Goal: Information Seeking & Learning: Learn about a topic

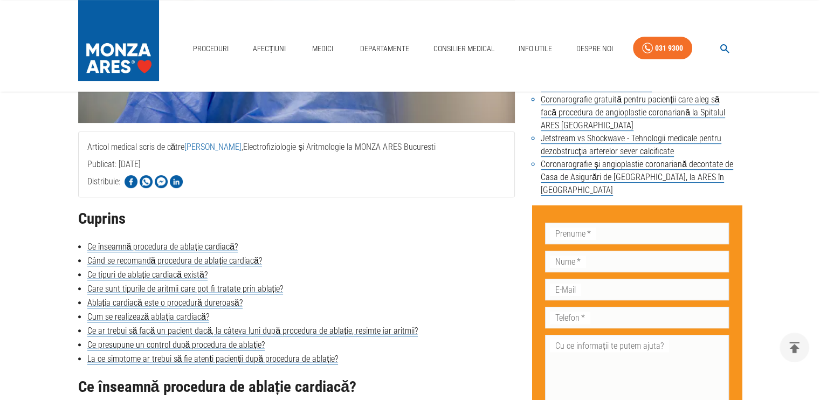
scroll to position [431, 0]
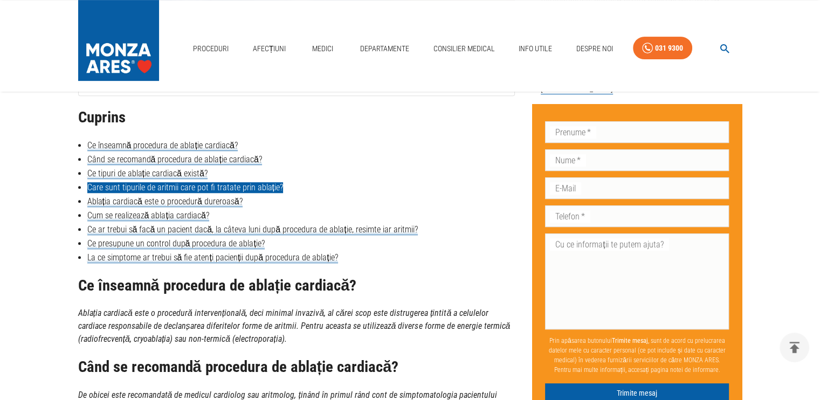
click at [246, 188] on link "Care sunt tipurile de aritmii care pot fi tratate prin ablație?" at bounding box center [185, 187] width 196 height 11
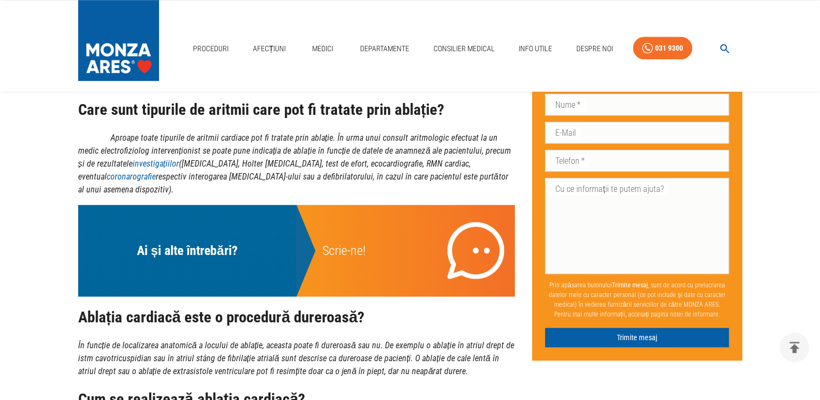
drag, startPoint x: 343, startPoint y: 148, endPoint x: 828, endPoint y: 171, distance: 485.4
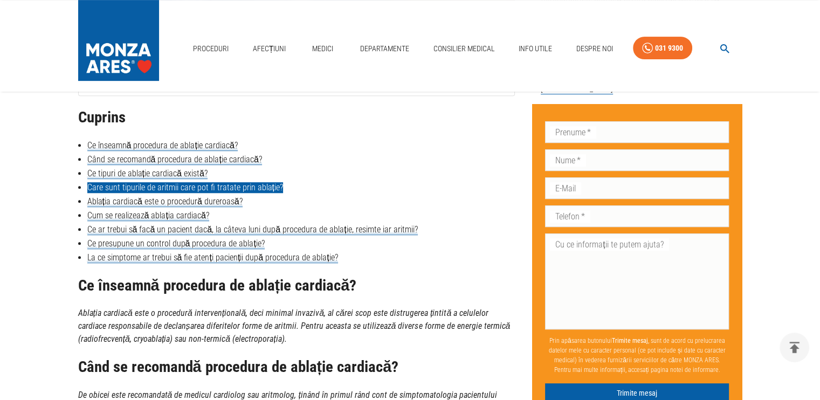
click at [235, 189] on link "Care sunt tipurile de aritmii care pot fi tratate prin ablație?" at bounding box center [185, 187] width 196 height 11
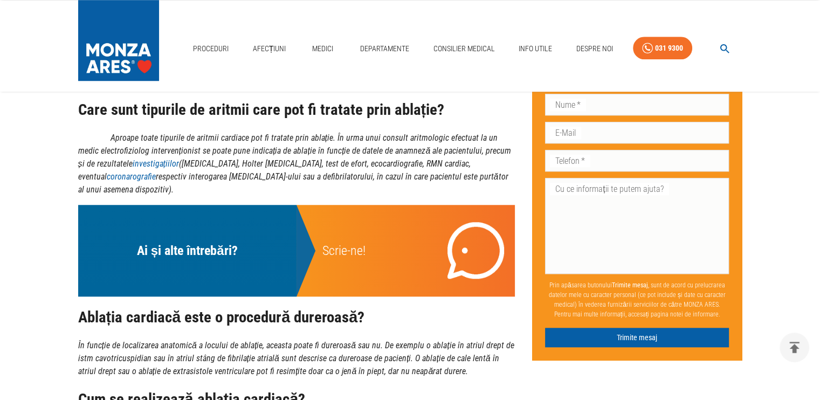
click at [327, 163] on em "Aproape toate tipurile de aritmii cardiace pot fi tratate prin ablație. În urma…" at bounding box center [295, 164] width 434 height 62
drag, startPoint x: 321, startPoint y: 166, endPoint x: 360, endPoint y: 163, distance: 39.4
click at [363, 163] on em "Aproape toate tipurile de aritmii cardiace pot fi tratate prin ablație. În urma…" at bounding box center [295, 164] width 434 height 62
click at [156, 172] on link "coronarografie" at bounding box center [131, 177] width 49 height 10
drag, startPoint x: 456, startPoint y: 180, endPoint x: 349, endPoint y: 174, distance: 106.9
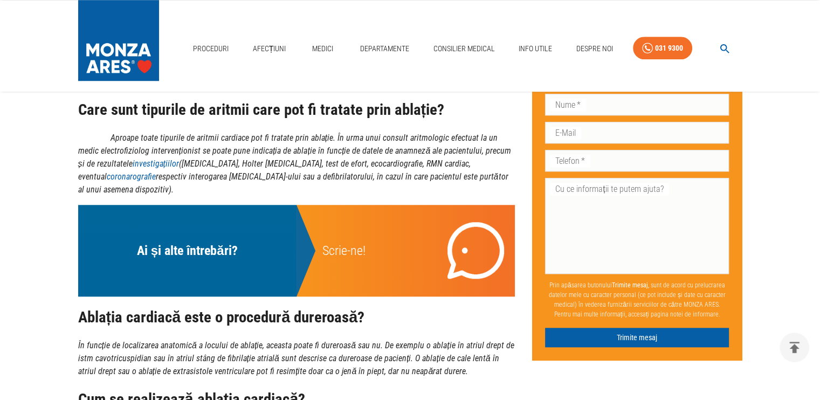
click at [456, 180] on p "Aproape toate tipurile de aritmii cardiace pot fi tratate prin ablație. În urma…" at bounding box center [296, 164] width 437 height 65
drag, startPoint x: 322, startPoint y: 162, endPoint x: 360, endPoint y: 163, distance: 37.8
click at [360, 163] on em "Aproape toate tipurile de aritmii cardiace pot fi tratate prin ablație. În urma…" at bounding box center [295, 164] width 434 height 62
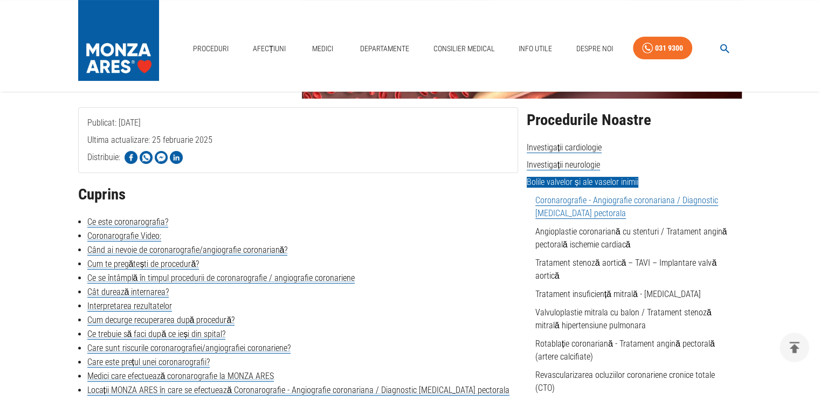
scroll to position [216, 0]
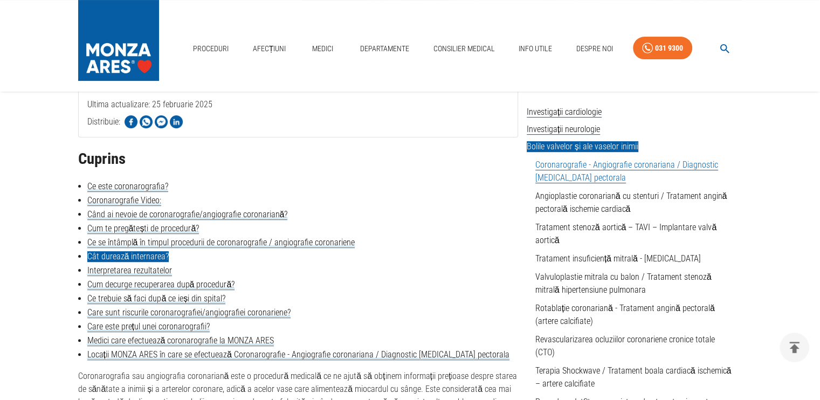
click at [156, 262] on link "Cât durează internarea?" at bounding box center [128, 256] width 82 height 11
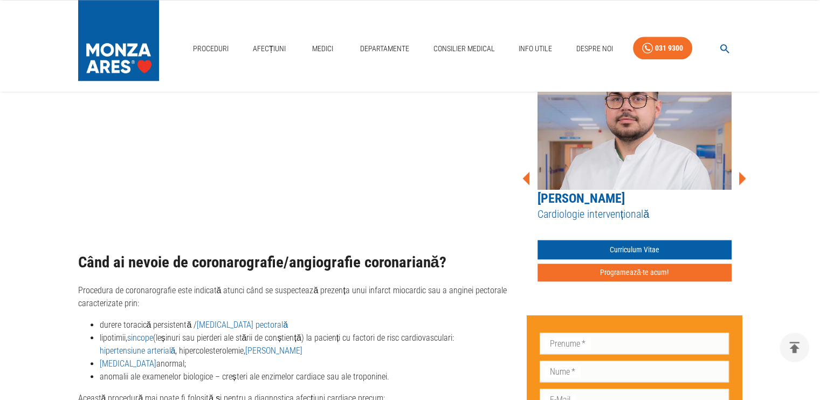
scroll to position [1079, 0]
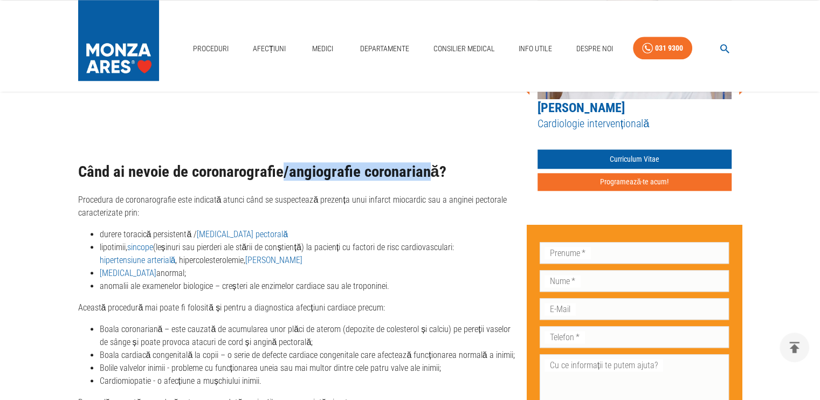
drag, startPoint x: 283, startPoint y: 161, endPoint x: 426, endPoint y: 163, distance: 142.4
click at [426, 163] on h2 "Când ai nevoie de coronarografie/angiografie coronariană?" at bounding box center [298, 171] width 440 height 17
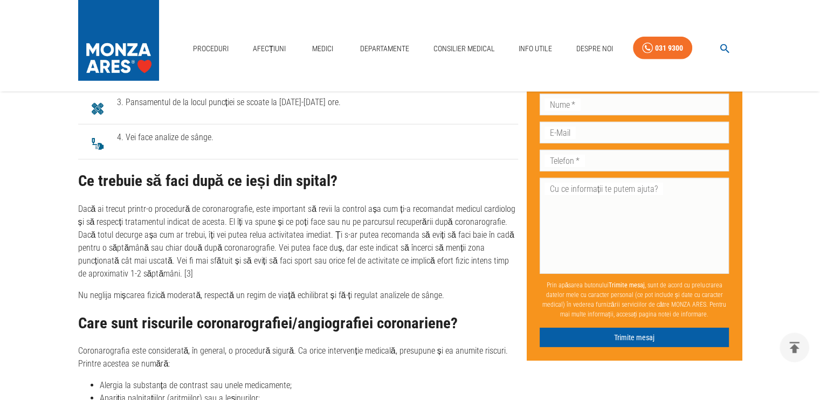
scroll to position [3182, 0]
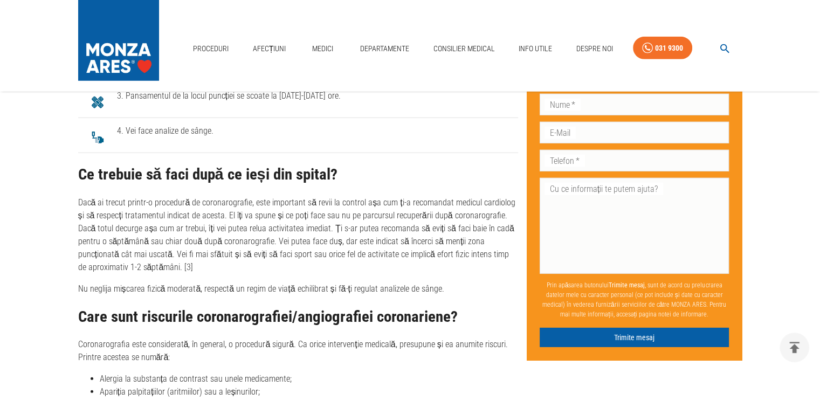
drag, startPoint x: 157, startPoint y: 0, endPoint x: 545, endPoint y: -57, distance: 391.9
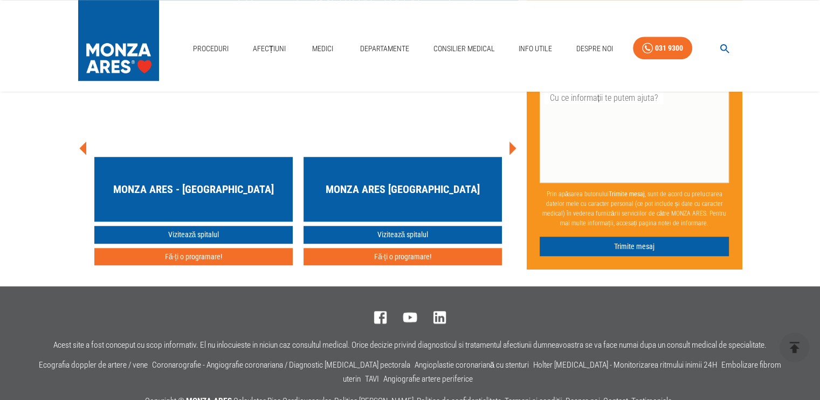
scroll to position [4962, 0]
